Goal: Transaction & Acquisition: Subscribe to service/newsletter

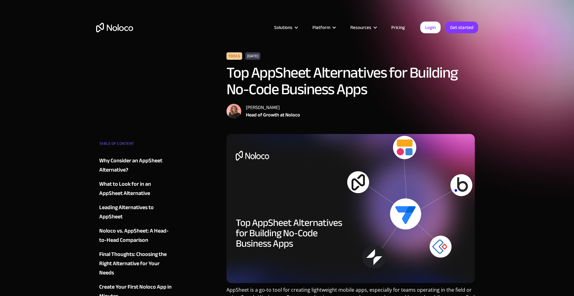
click at [398, 28] on link "Pricing" at bounding box center [398, 27] width 29 height 8
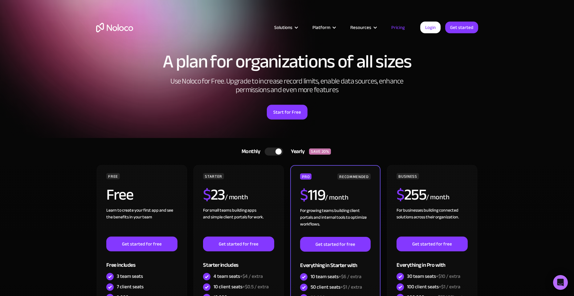
click at [110, 31] on img "home" at bounding box center [114, 28] width 37 height 10
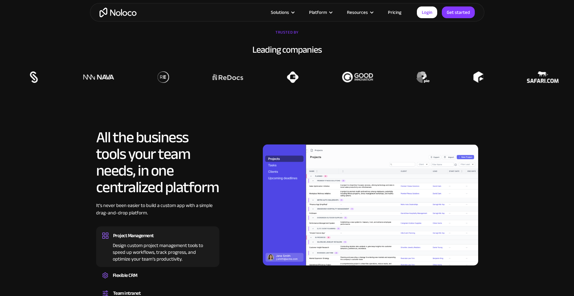
scroll to position [407, 0]
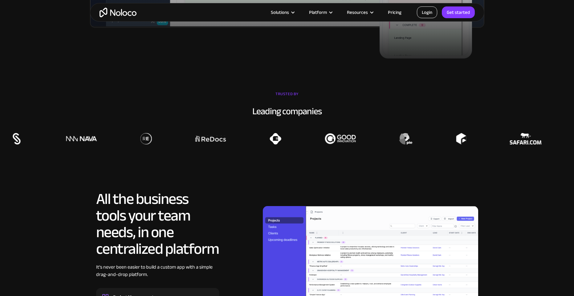
click at [433, 15] on link "Login" at bounding box center [427, 12] width 20 height 12
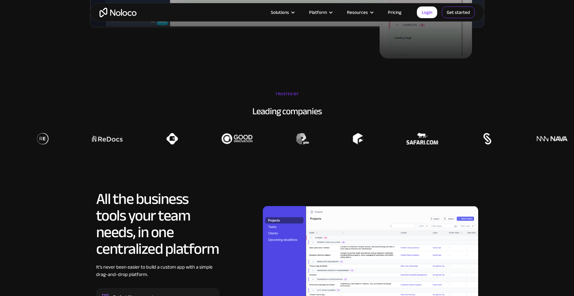
click at [467, 14] on link "Get started" at bounding box center [458, 12] width 33 height 12
